Goal: Check status: Check status

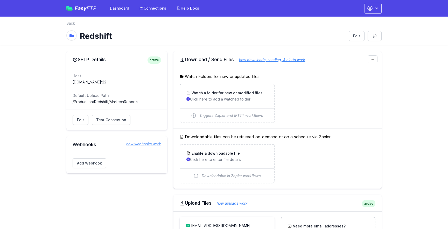
scroll to position [2, 0]
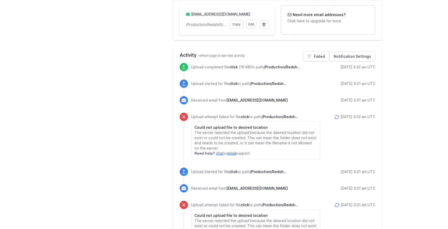
scroll to position [209, 0]
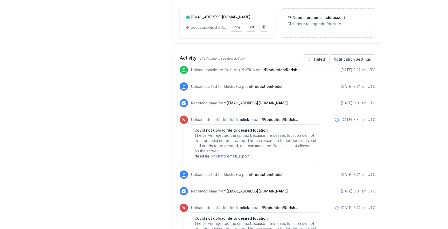
drag, startPoint x: 378, startPoint y: 71, endPoint x: 334, endPoint y: 69, distance: 44.4
copy div "[DATE] 3:32 am UTC"
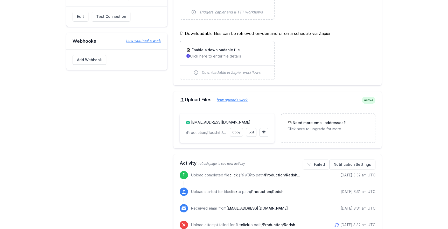
scroll to position [0, 0]
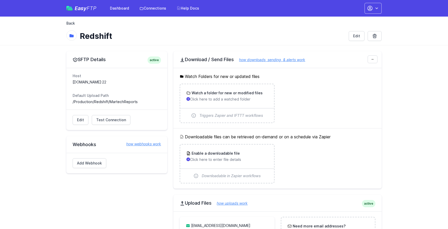
click at [72, 24] on link "Back" at bounding box center [70, 23] width 9 height 5
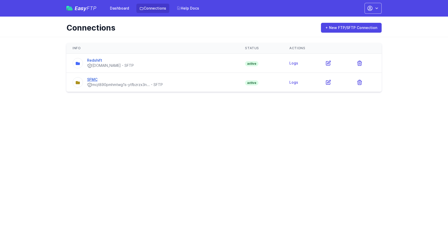
click at [93, 80] on link "SFMC" at bounding box center [92, 79] width 10 height 4
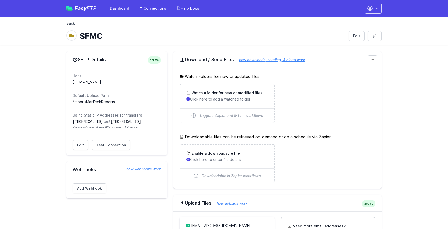
click at [73, 25] on link "Back" at bounding box center [70, 23] width 9 height 5
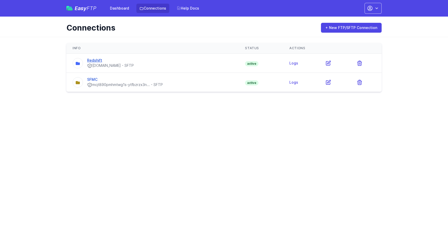
click at [96, 62] on link "Redshift" at bounding box center [94, 60] width 15 height 4
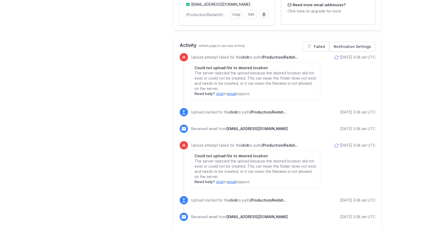
scroll to position [219, 0]
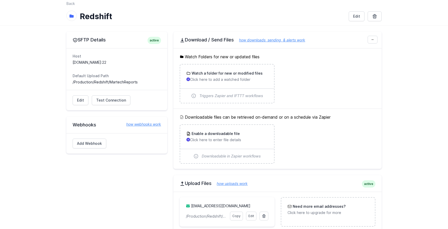
scroll to position [19, 0]
